Goal: Task Accomplishment & Management: Manage account settings

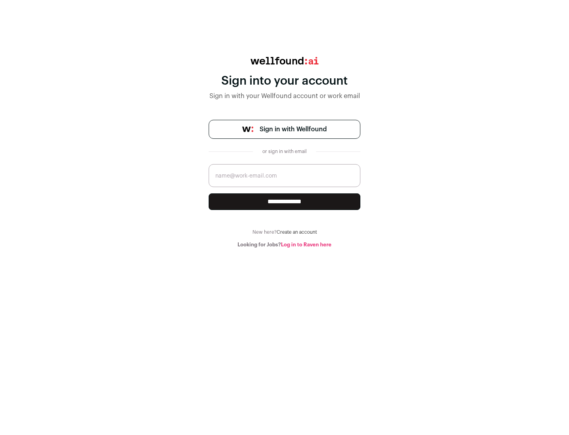
click at [293, 129] on span "Sign in with Wellfound" at bounding box center [293, 129] width 67 height 9
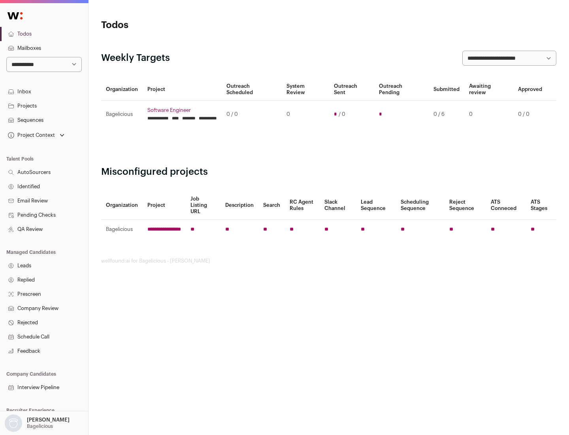
click at [44, 106] on link "Projects" at bounding box center [44, 106] width 88 height 14
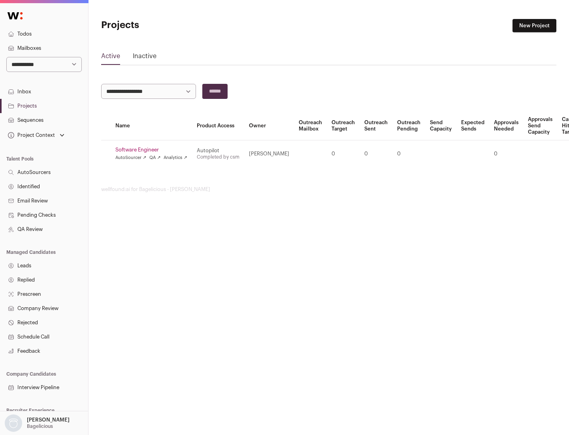
click at [154, 150] on link "Software Engineer" at bounding box center [151, 150] width 72 height 6
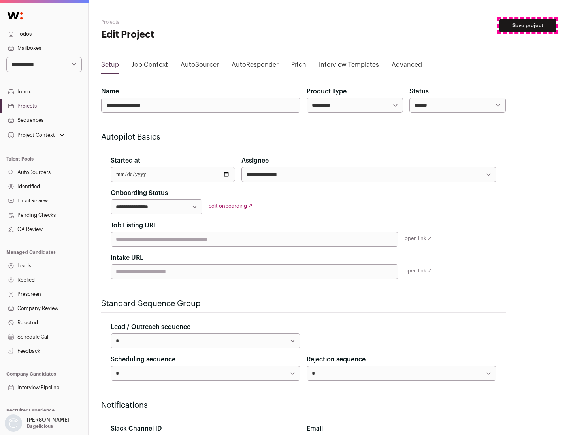
click at [528, 26] on button "Save project" at bounding box center [528, 25] width 57 height 13
